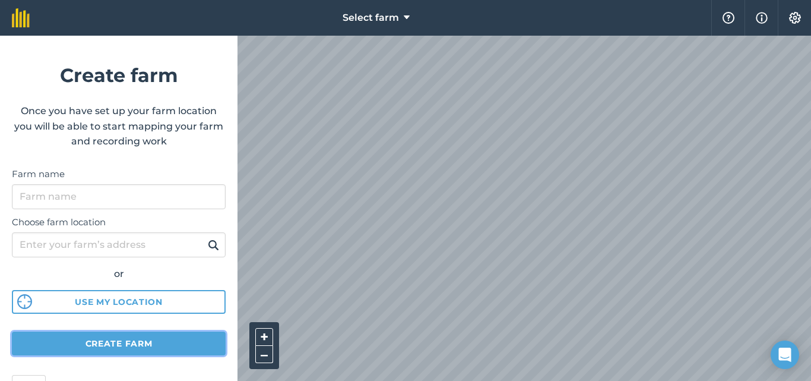
click at [159, 344] on button "Create farm" at bounding box center [119, 343] width 214 height 24
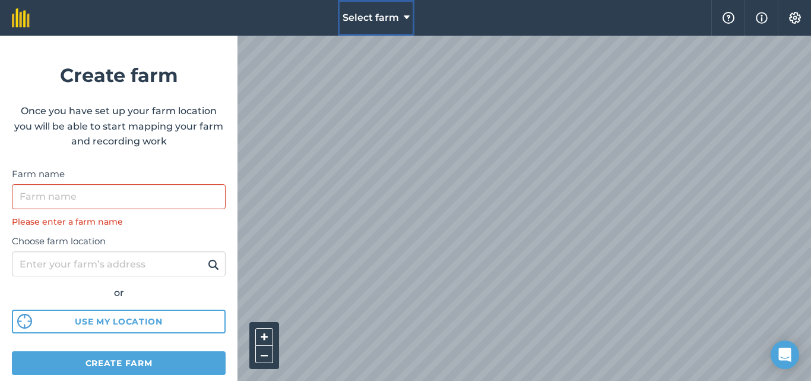
click at [408, 15] on icon at bounding box center [407, 18] width 6 height 14
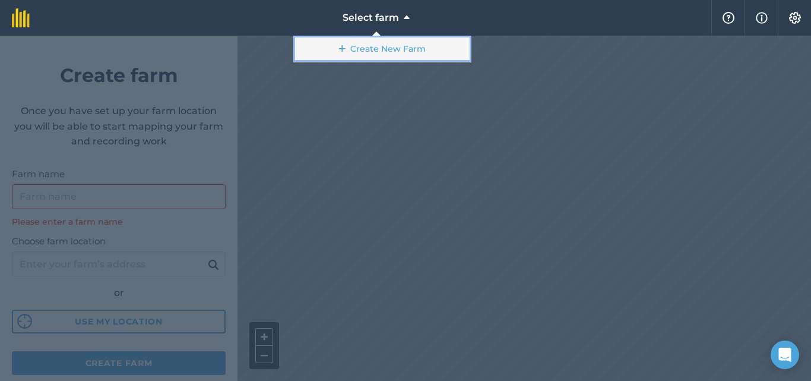
click at [384, 49] on link "Create New Farm" at bounding box center [382, 49] width 178 height 27
click at [378, 50] on link "Create New Farm" at bounding box center [382, 49] width 178 height 27
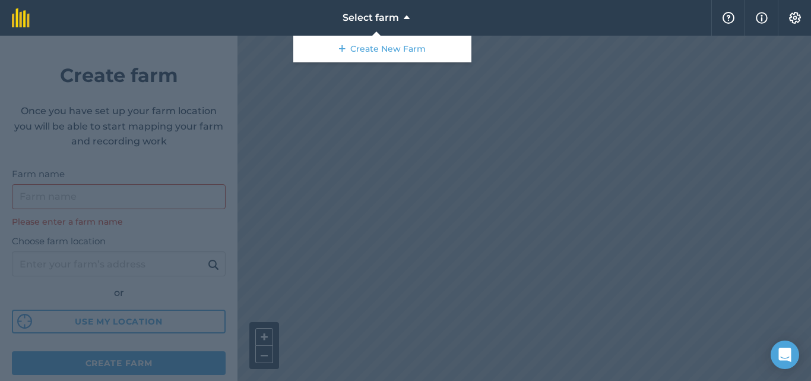
click at [358, 72] on div at bounding box center [405, 208] width 811 height 345
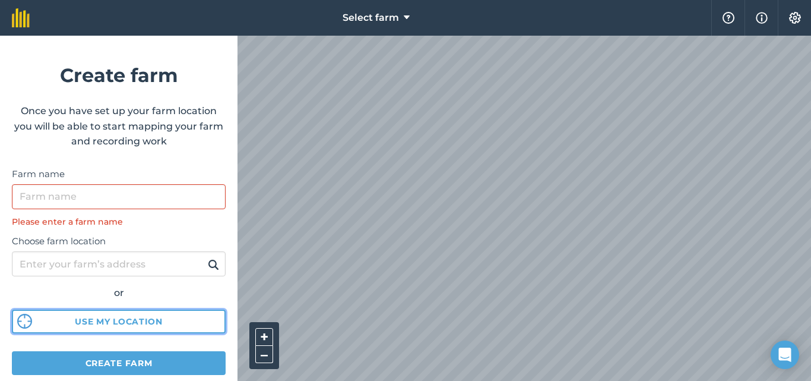
click at [146, 322] on button "Use my location" at bounding box center [119, 321] width 214 height 24
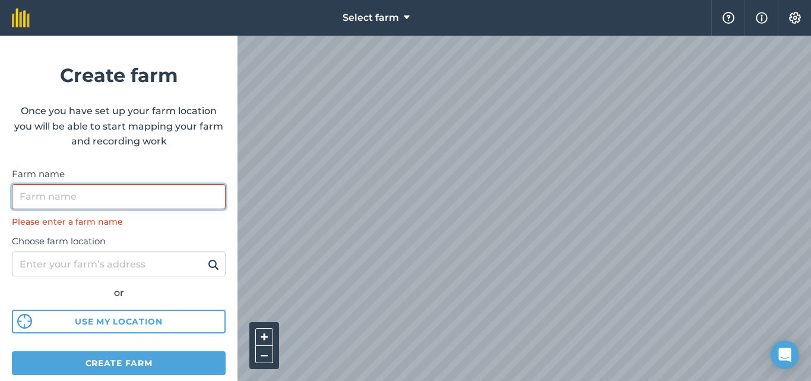
click at [88, 196] on input "Farm name" at bounding box center [119, 196] width 214 height 25
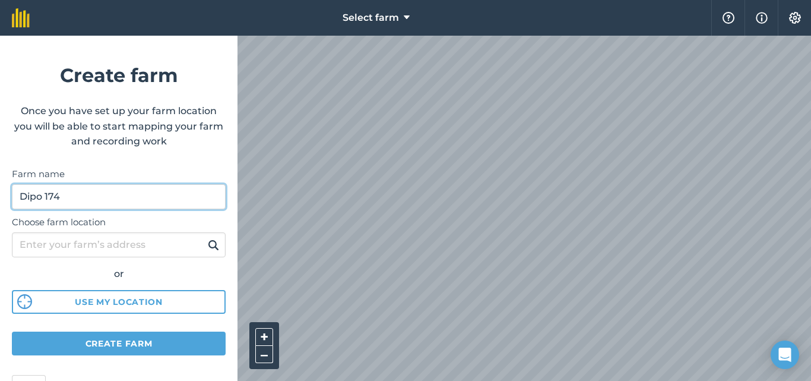
type input "Dipo 174"
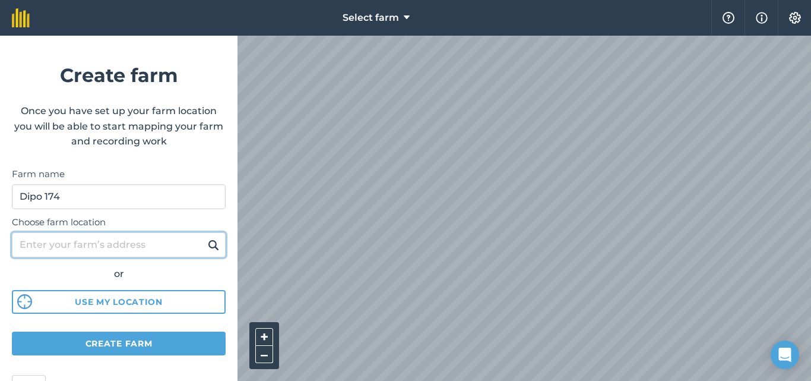
click at [53, 245] on input "Choose farm location" at bounding box center [119, 244] width 214 height 25
click at [204, 237] on button at bounding box center [213, 244] width 18 height 15
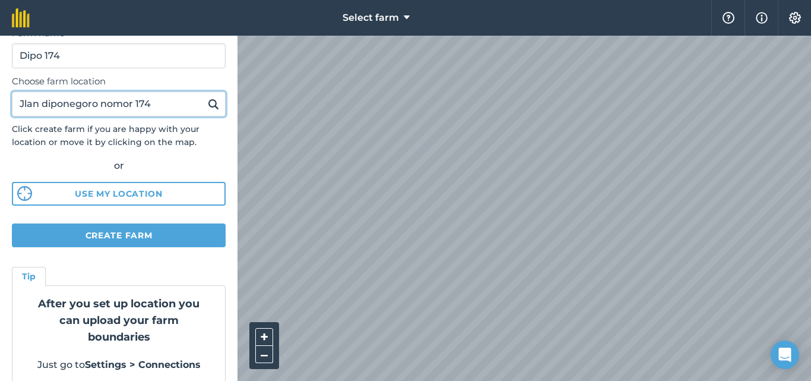
scroll to position [154, 0]
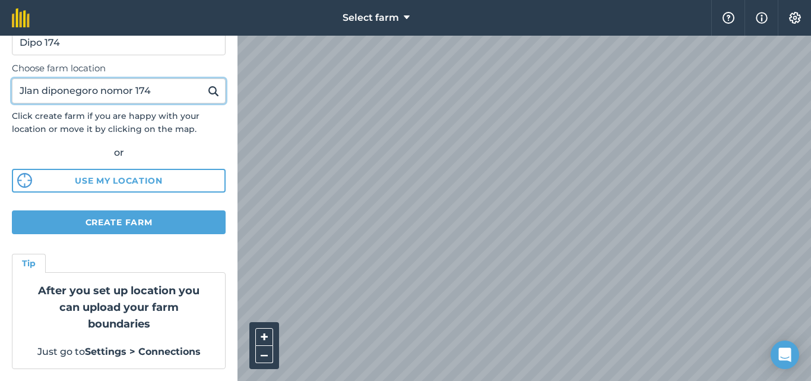
click at [158, 96] on input "Jlan diponegoro nomor 174" at bounding box center [119, 90] width 214 height 25
click at [204, 83] on button at bounding box center [213, 90] width 18 height 15
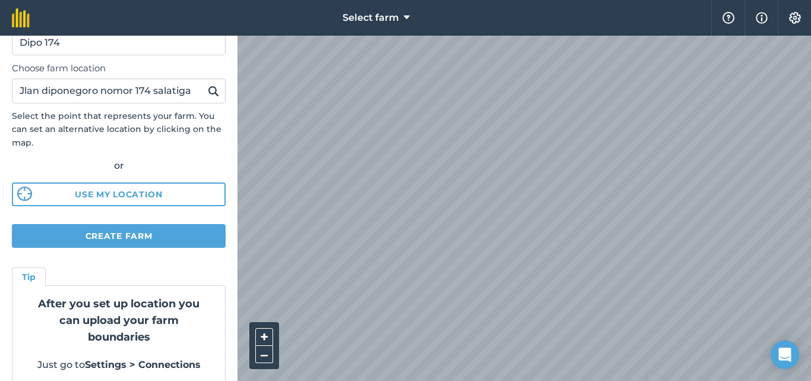
click at [208, 89] on img at bounding box center [213, 91] width 11 height 14
click at [37, 93] on input "Jlan diponegoro nomor 174 salatiga" at bounding box center [119, 90] width 214 height 25
type input "jalan diponegoro nomor 174 salatiga"
click at [204, 83] on button at bounding box center [213, 90] width 18 height 15
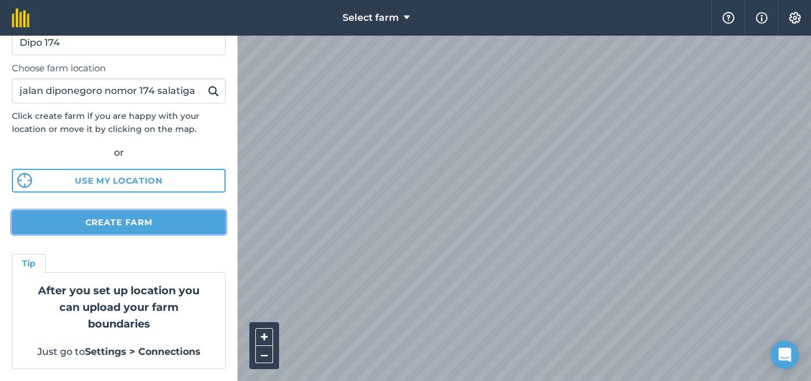
click at [126, 224] on button "Create farm" at bounding box center [119, 222] width 214 height 24
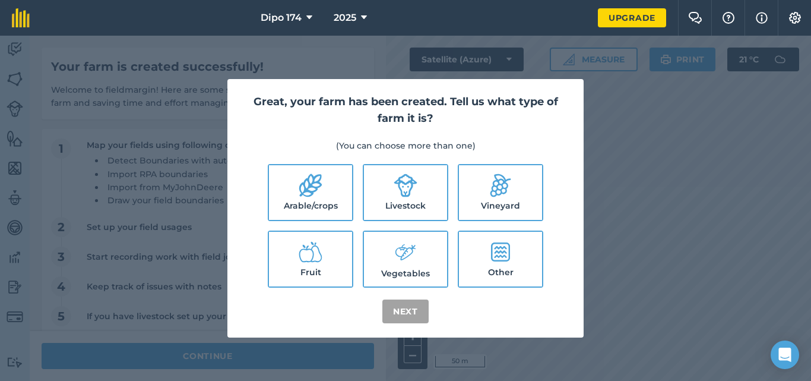
click at [502, 255] on icon at bounding box center [500, 251] width 19 height 19
checkbox input "true"
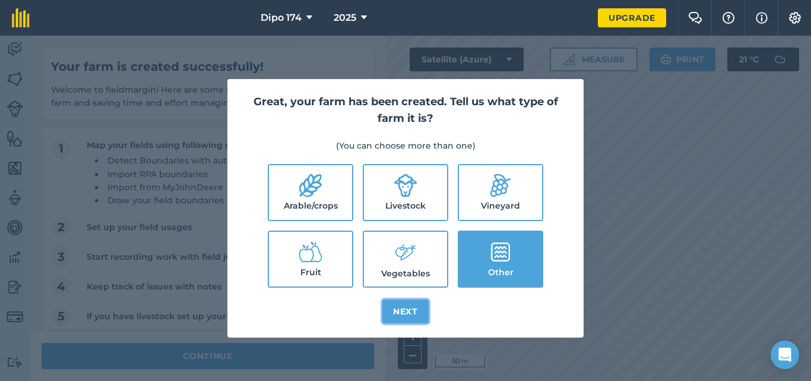
click at [407, 312] on button "Next" at bounding box center [405, 311] width 46 height 24
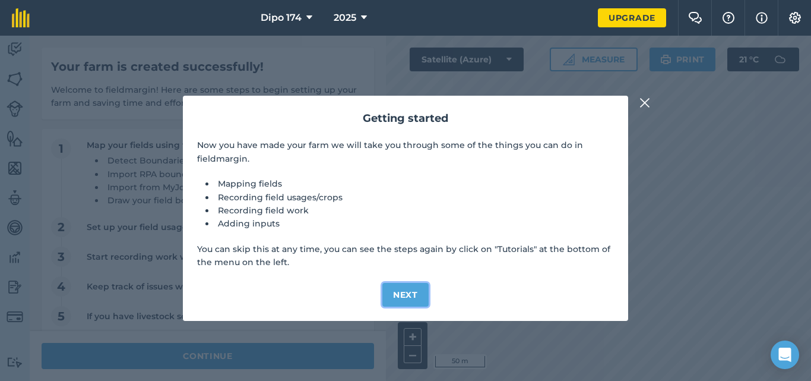
click at [407, 294] on button "Next" at bounding box center [405, 295] width 46 height 24
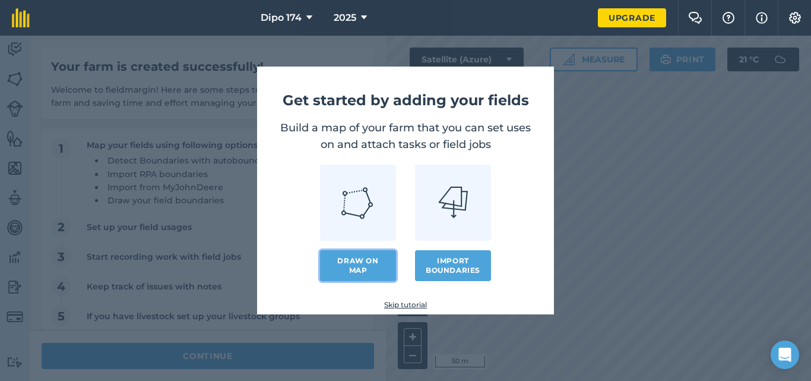
click at [362, 268] on link "Draw on map" at bounding box center [358, 265] width 76 height 31
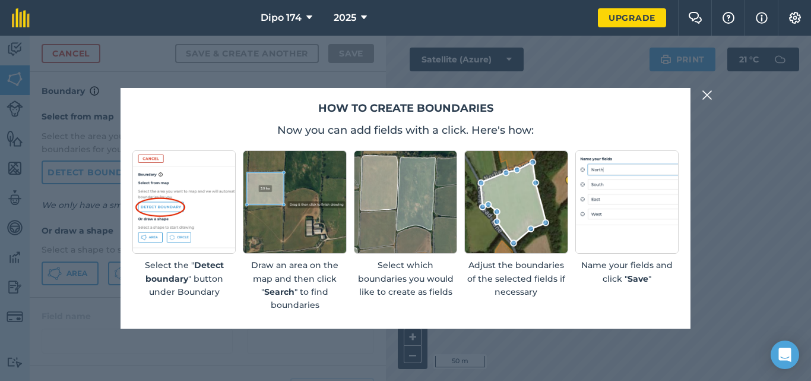
click at [710, 96] on img at bounding box center [707, 95] width 11 height 14
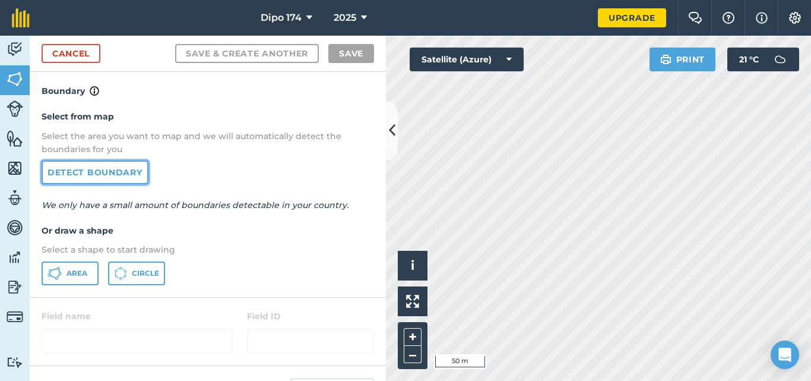
click at [108, 175] on link "Detect boundary" at bounding box center [95, 172] width 107 height 24
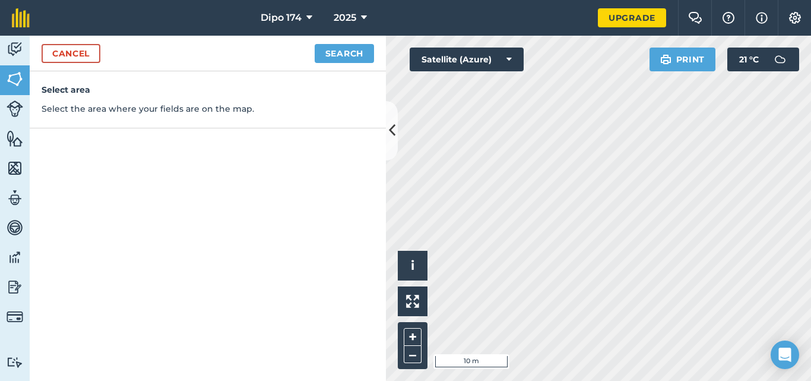
click at [72, 97] on div "Select area Select the area where your fields are on the map." at bounding box center [208, 99] width 356 height 57
drag, startPoint x: 119, startPoint y: 113, endPoint x: 262, endPoint y: 172, distance: 154.3
click at [120, 113] on p "Select the area where your fields are on the map." at bounding box center [208, 108] width 332 height 13
click at [81, 58] on link "Cancel" at bounding box center [71, 53] width 59 height 19
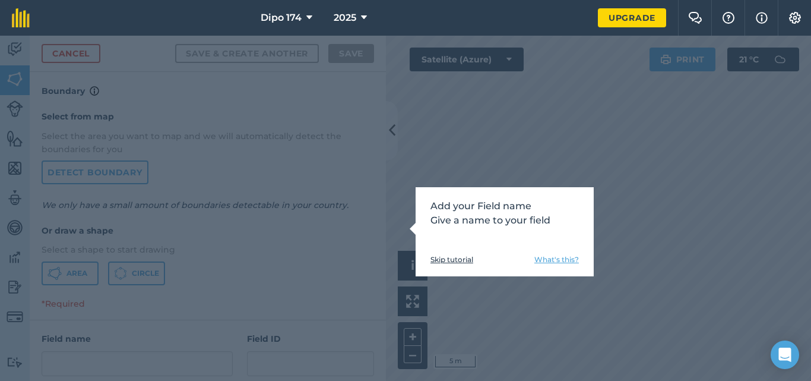
click at [547, 260] on link "What's this?" at bounding box center [556, 259] width 45 height 9
click at [416, 225] on div "Add your Field name Give a name to your field Skip tutorial What's this?" at bounding box center [505, 231] width 178 height 89
click at [441, 259] on link "Skip tutorial" at bounding box center [451, 259] width 43 height 9
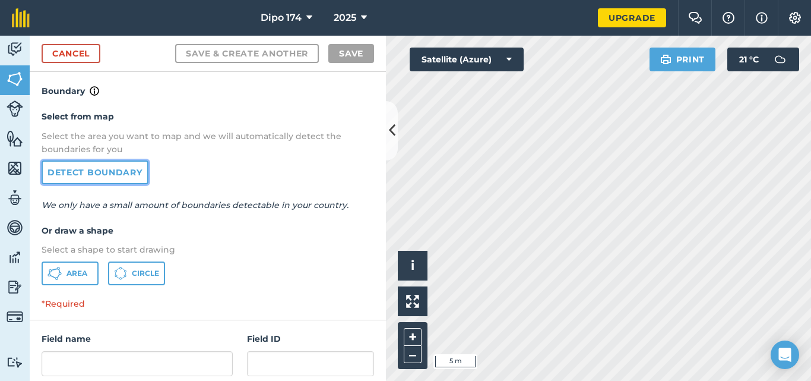
click at [76, 174] on link "Detect boundary" at bounding box center [95, 172] width 107 height 24
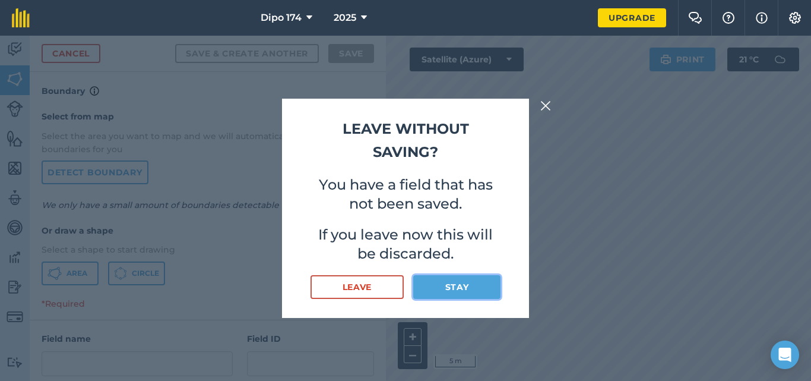
click at [438, 287] on button "Stay" at bounding box center [456, 287] width 87 height 24
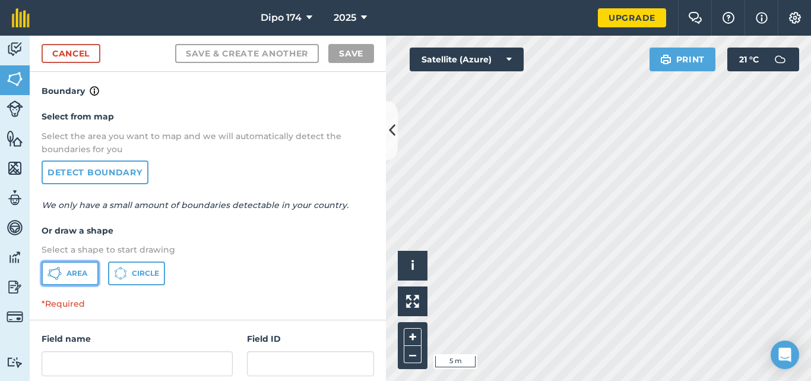
click at [71, 278] on button "Area" at bounding box center [70, 273] width 57 height 24
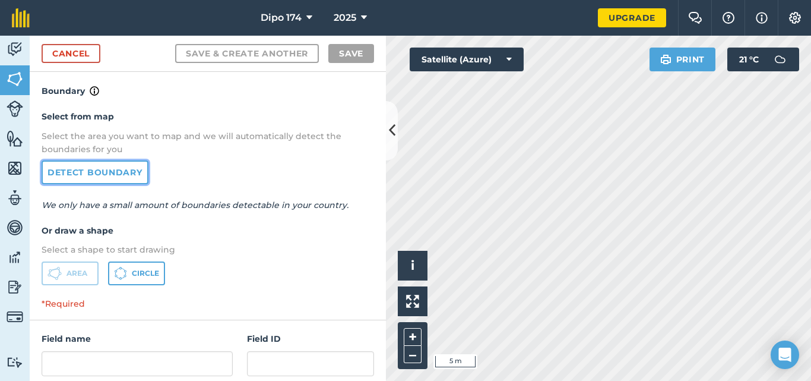
click at [113, 173] on link "Detect boundary" at bounding box center [95, 172] width 107 height 24
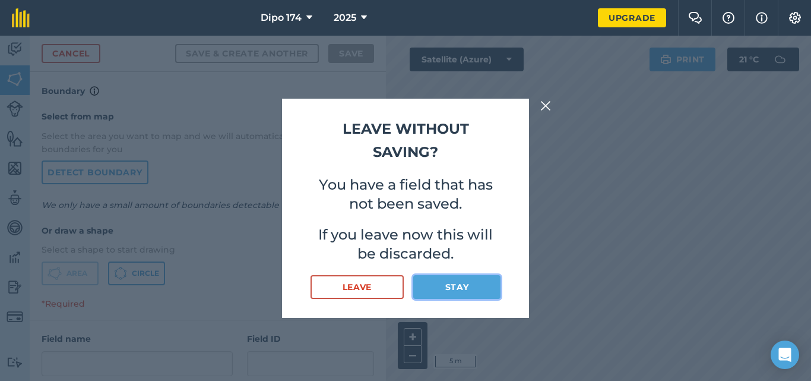
click at [455, 289] on button "Stay" at bounding box center [456, 287] width 87 height 24
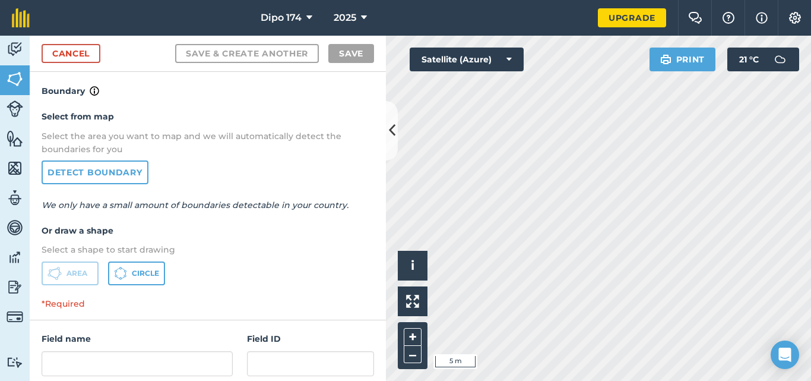
click at [116, 251] on p "Select a shape to start drawing" at bounding box center [208, 249] width 332 height 13
click at [79, 58] on link "Cancel" at bounding box center [71, 53] width 59 height 19
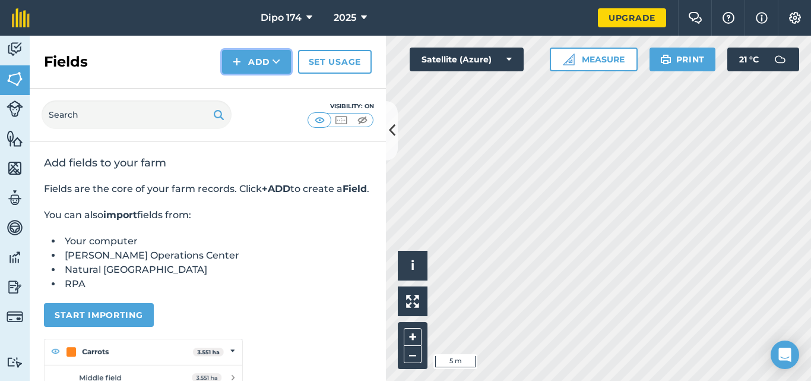
click at [245, 62] on button "Add" at bounding box center [256, 62] width 69 height 24
click at [249, 89] on link "Draw" at bounding box center [256, 88] width 65 height 26
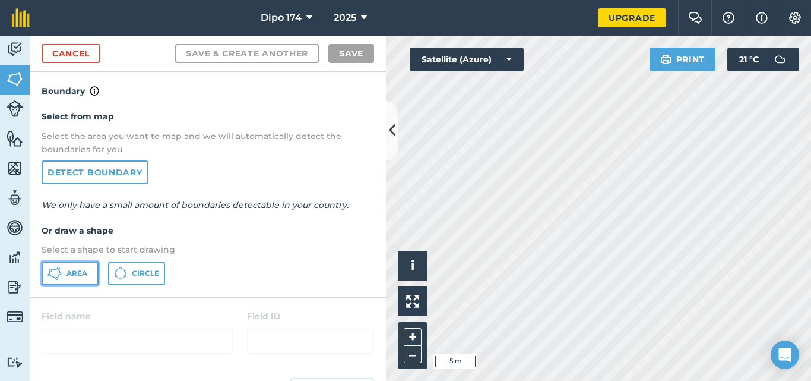
click at [78, 274] on span "Area" at bounding box center [76, 272] width 21 height 9
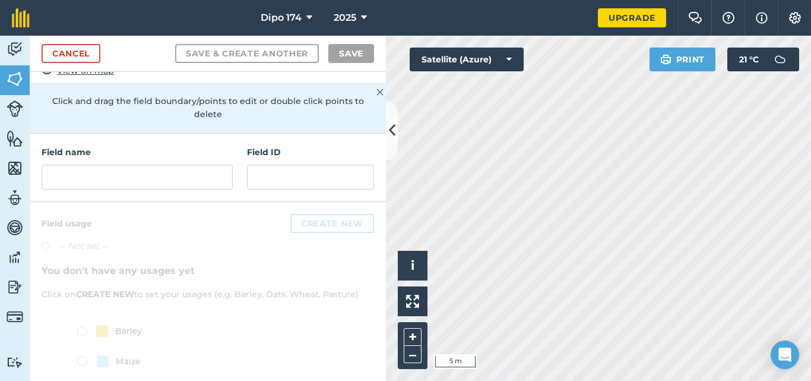
scroll to position [59, 0]
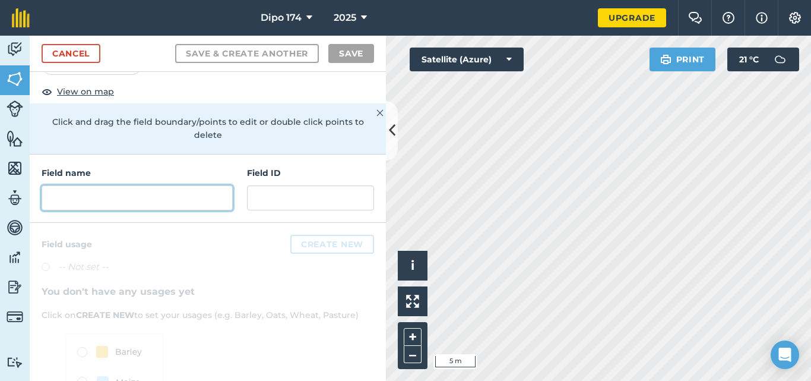
click at [102, 207] on input "text" at bounding box center [137, 197] width 191 height 25
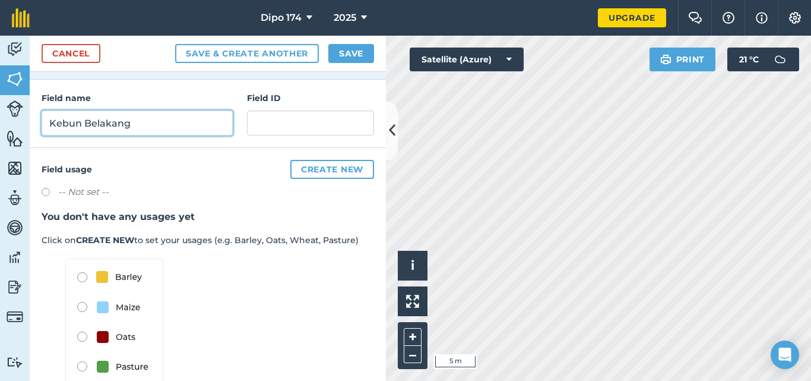
scroll to position [159, 0]
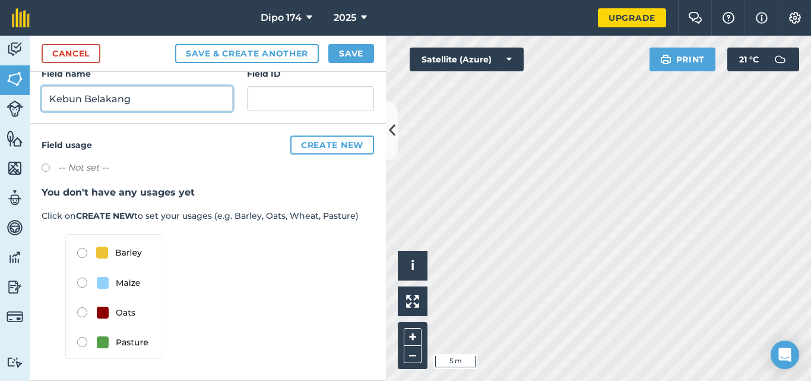
type input "Kebun Belakang"
click at [84, 254] on img at bounding box center [114, 296] width 98 height 125
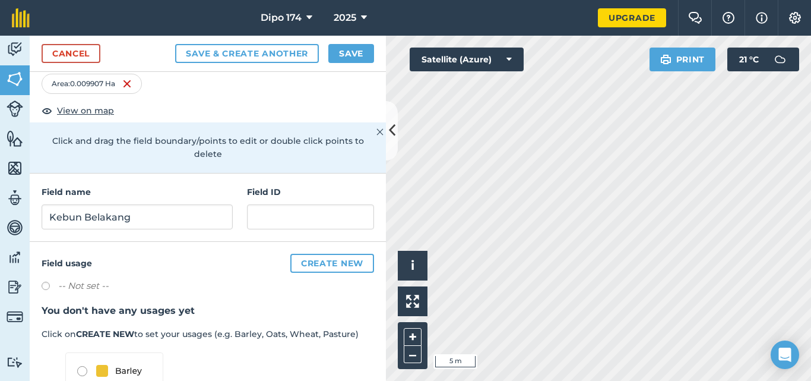
scroll to position [40, 0]
click at [293, 222] on input "text" at bounding box center [310, 217] width 127 height 25
click at [325, 266] on button "Create new" at bounding box center [332, 263] width 84 height 19
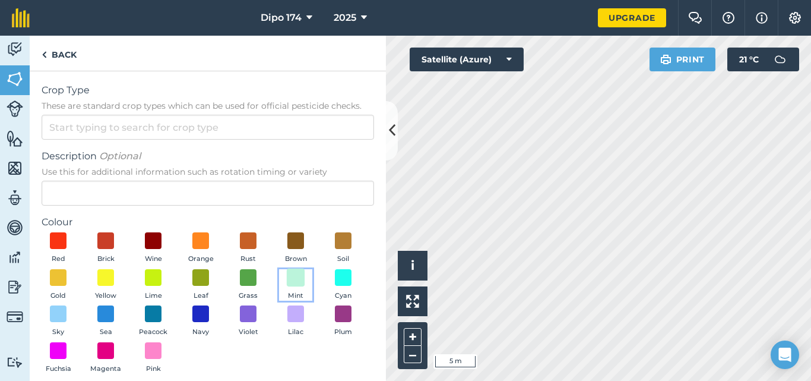
click at [287, 286] on span at bounding box center [296, 277] width 18 height 18
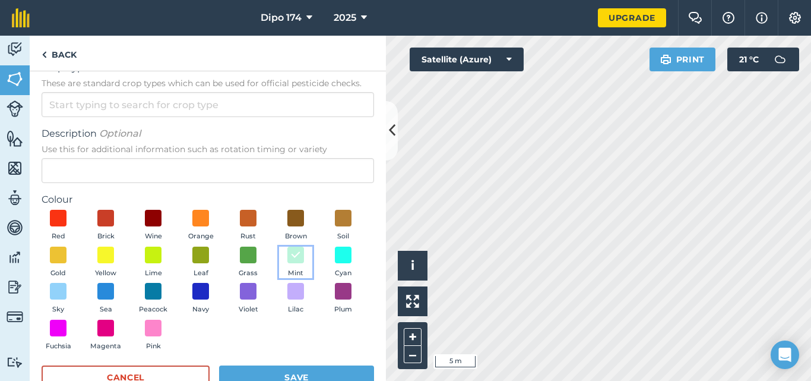
scroll to position [55, 0]
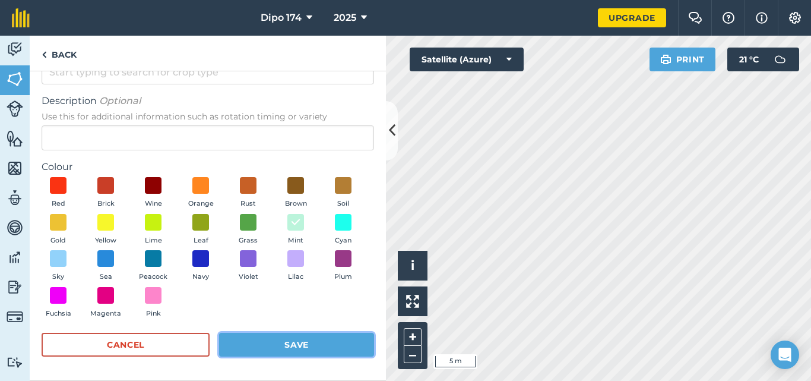
click at [276, 347] on button "Save" at bounding box center [296, 344] width 155 height 24
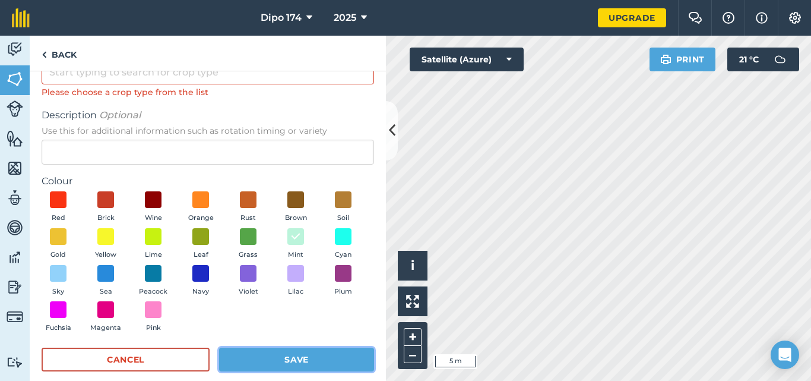
click at [300, 358] on button "Save" at bounding box center [296, 359] width 155 height 24
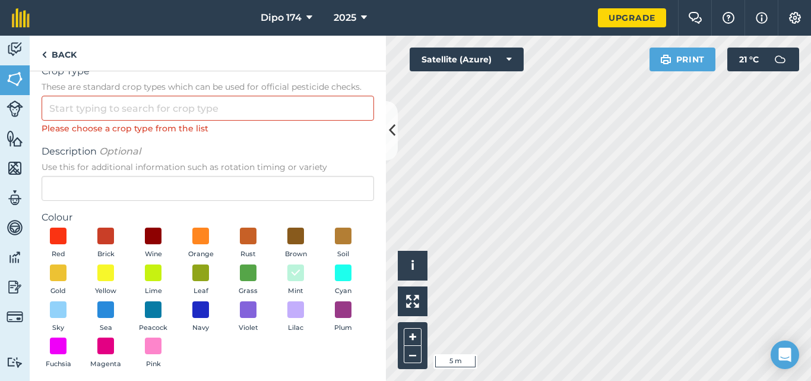
scroll to position [0, 0]
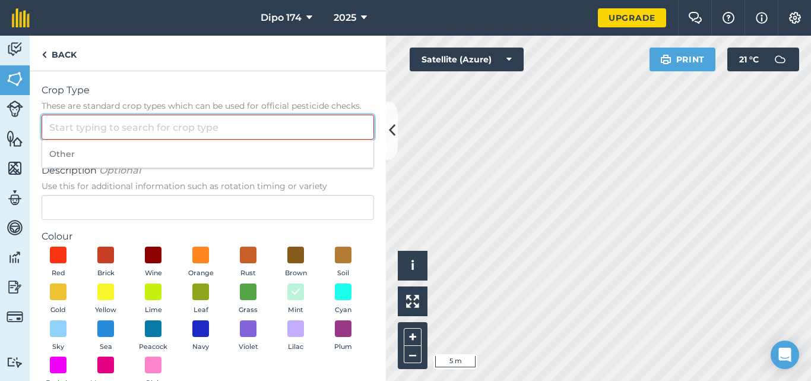
click at [126, 131] on input "Crop Type These are standard crop types which can be used for official pesticid…" at bounding box center [208, 127] width 332 height 25
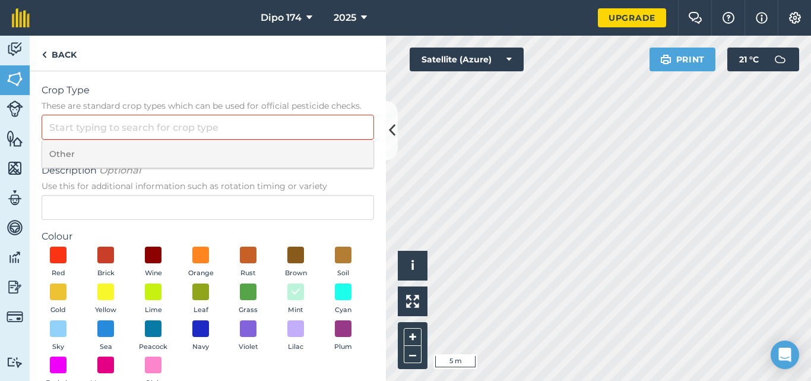
click at [87, 151] on li "Other" at bounding box center [207, 154] width 331 height 28
type input "Other"
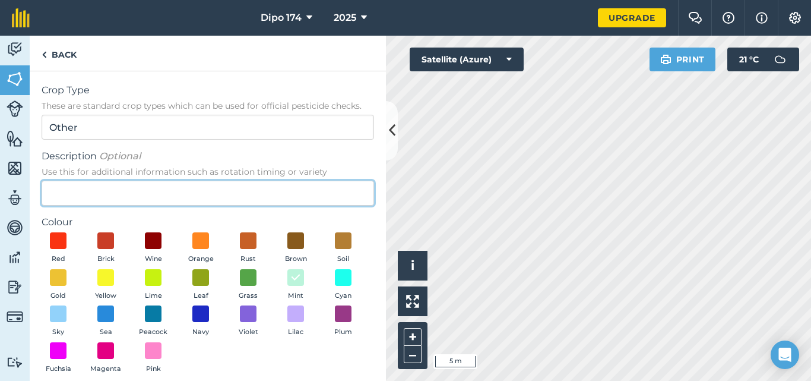
click at [129, 191] on input "Description Optional Use this for additional information such as rotation timin…" at bounding box center [208, 192] width 332 height 25
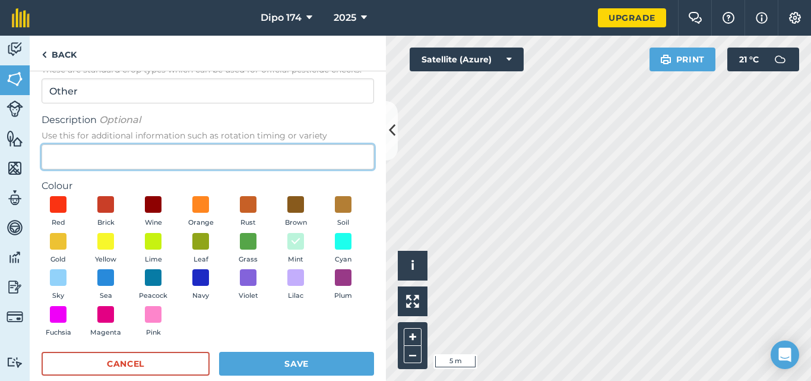
scroll to position [55, 0]
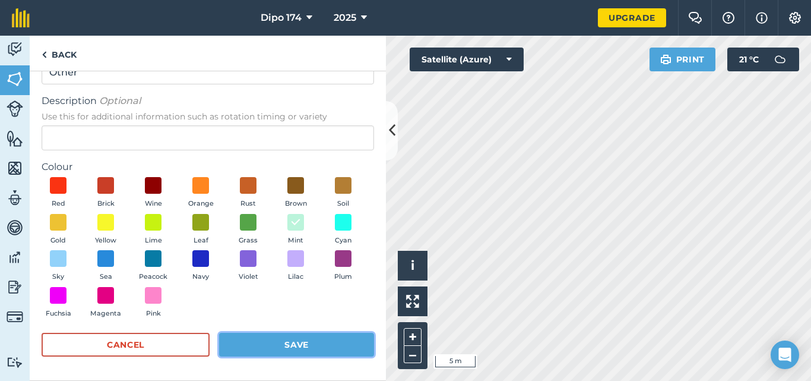
click at [295, 343] on button "Save" at bounding box center [296, 344] width 155 height 24
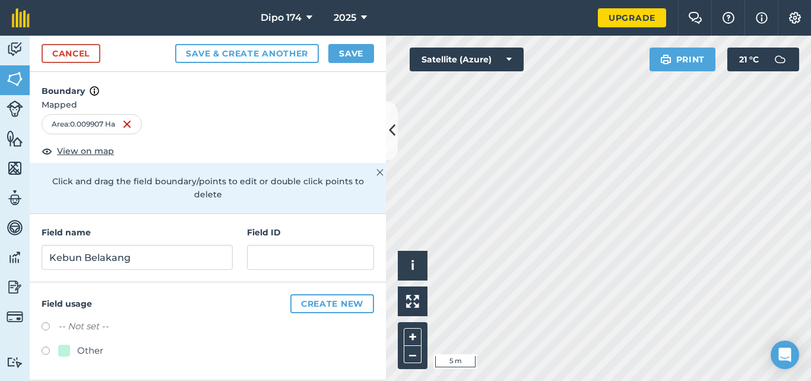
radio input "true"
click at [389, 134] on icon at bounding box center [392, 130] width 7 height 21
